Goal: Task Accomplishment & Management: Complete application form

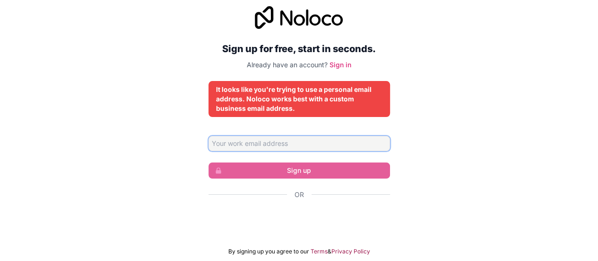
click at [371, 137] on input "Email address" at bounding box center [300, 143] width 182 height 15
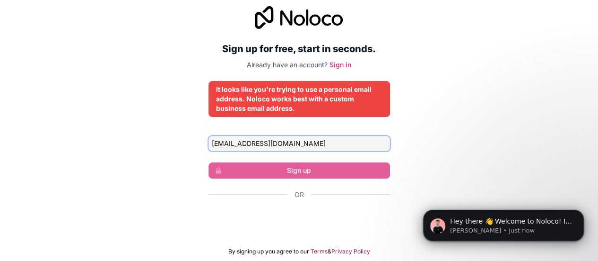
click at [316, 143] on input "ezra1314trex@gmail.com" at bounding box center [300, 143] width 182 height 15
type input "e"
